Goal: Entertainment & Leisure: Consume media (video, audio)

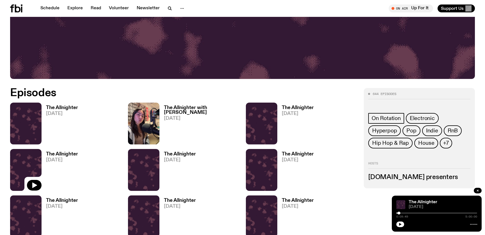
scroll to position [246, 0]
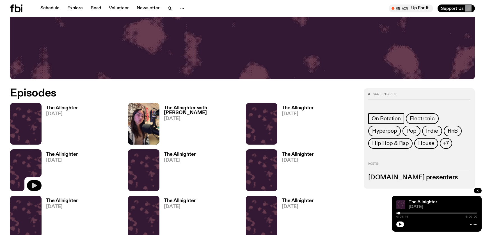
click at [35, 186] on icon "button" at bounding box center [34, 185] width 5 height 6
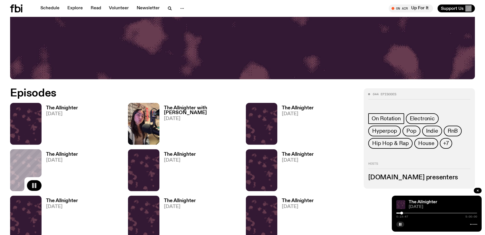
click at [401, 213] on div at bounding box center [401, 212] width 3 height 3
click at [400, 224] on icon "button" at bounding box center [399, 223] width 3 height 3
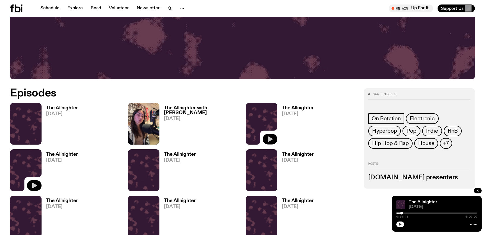
click at [270, 137] on icon "button" at bounding box center [269, 138] width 7 height 7
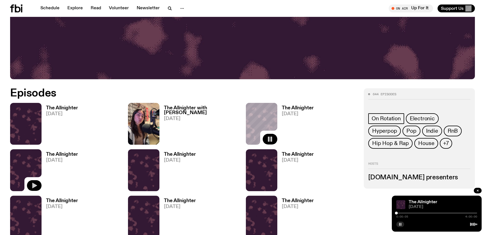
click at [35, 187] on icon "button" at bounding box center [34, 185] width 7 height 7
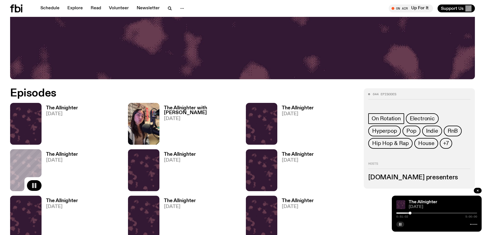
drag, startPoint x: 398, startPoint y: 213, endPoint x: 410, endPoint y: 213, distance: 12.1
click at [410, 213] on div at bounding box center [409, 212] width 3 height 3
drag, startPoint x: 410, startPoint y: 213, endPoint x: 426, endPoint y: 213, distance: 16.3
click at [426, 213] on div at bounding box center [426, 212] width 3 height 3
drag, startPoint x: 426, startPoint y: 213, endPoint x: 469, endPoint y: 212, distance: 42.6
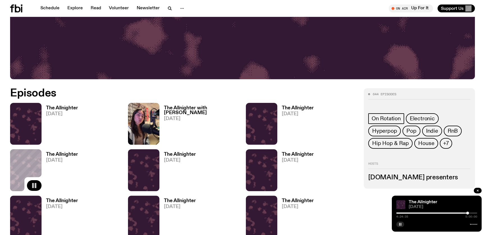
click at [469, 212] on div at bounding box center [467, 212] width 3 height 3
drag, startPoint x: 468, startPoint y: 212, endPoint x: 483, endPoint y: 212, distance: 14.9
click at [273, 139] on button "button" at bounding box center [270, 139] width 15 height 11
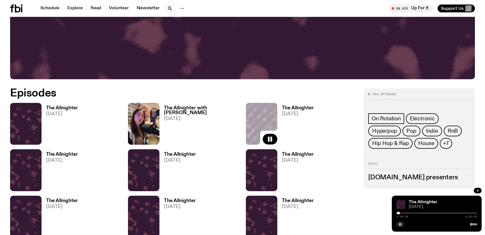
click at [401, 227] on div "The Allnighter [DATE] 0:06:34 4:00:00" at bounding box center [437, 213] width 90 height 36
click at [399, 222] on rect "button" at bounding box center [399, 223] width 1 height 3
